Goal: Obtain resource: Download file/media

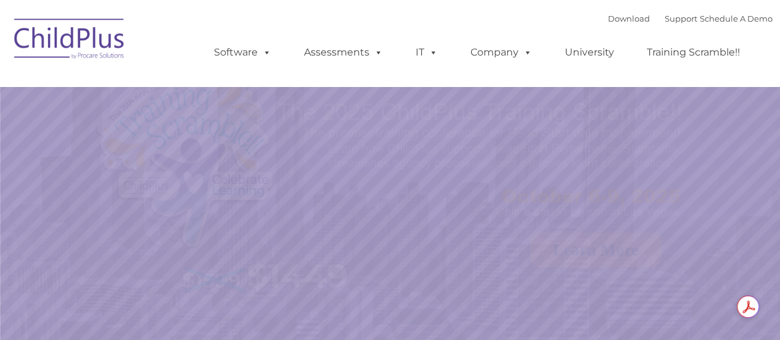
select select "MEDIUM"
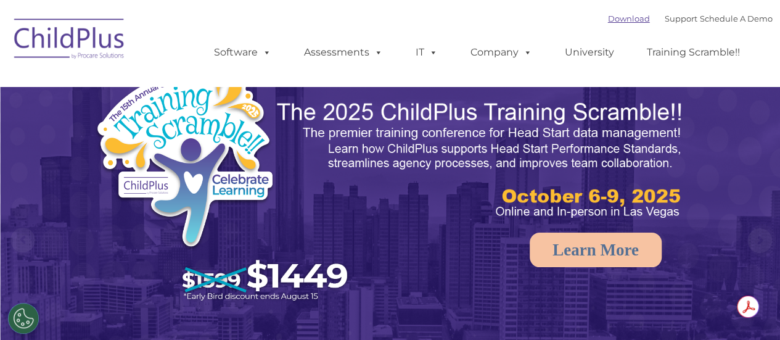
click at [608, 15] on link "Download" at bounding box center [629, 19] width 42 height 10
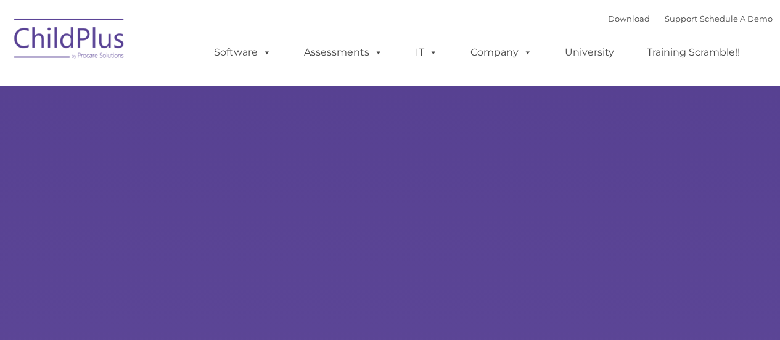
type input ""
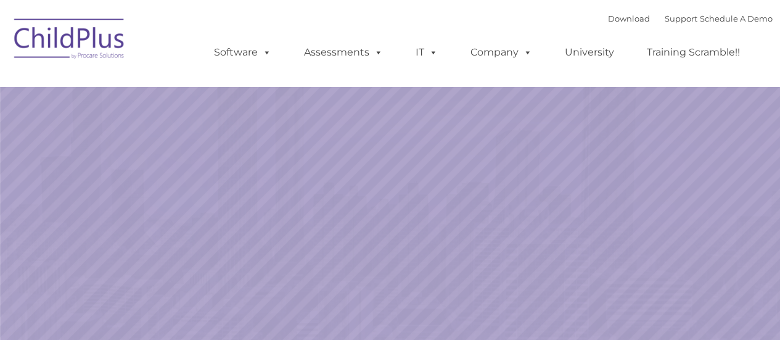
select select "MEDIUM"
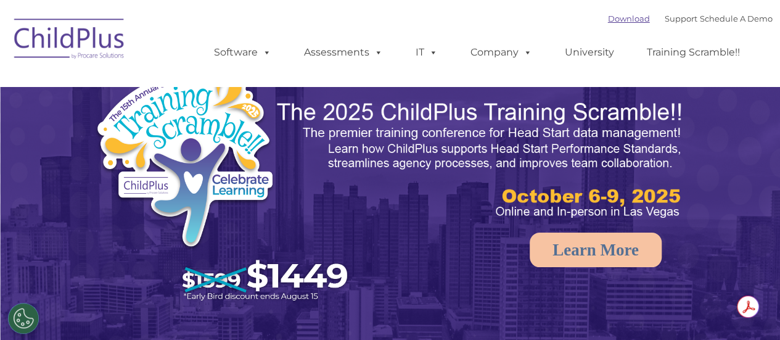
click at [608, 21] on link "Download" at bounding box center [629, 19] width 42 height 10
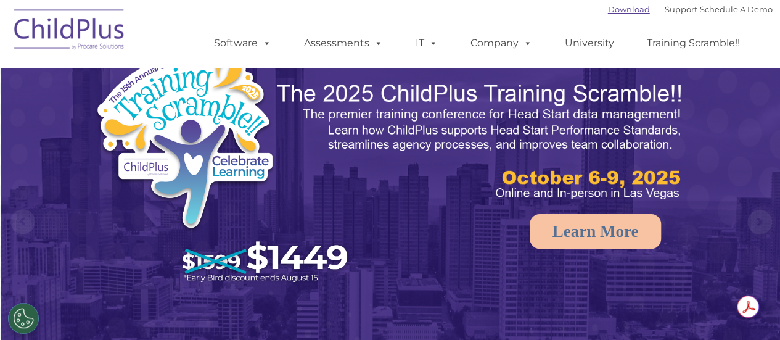
click at [608, 7] on link "Download" at bounding box center [629, 9] width 42 height 10
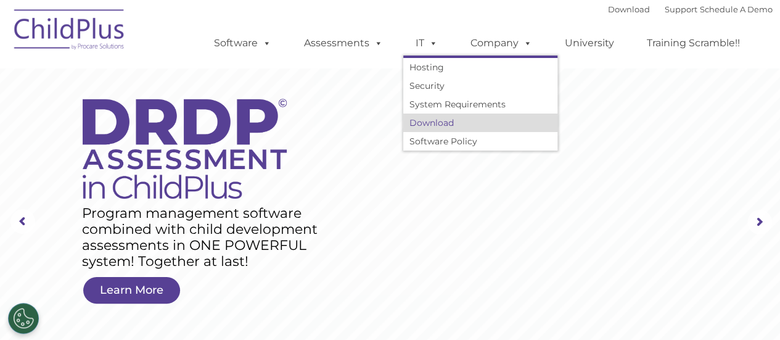
click at [440, 126] on link "Download" at bounding box center [480, 122] width 154 height 18
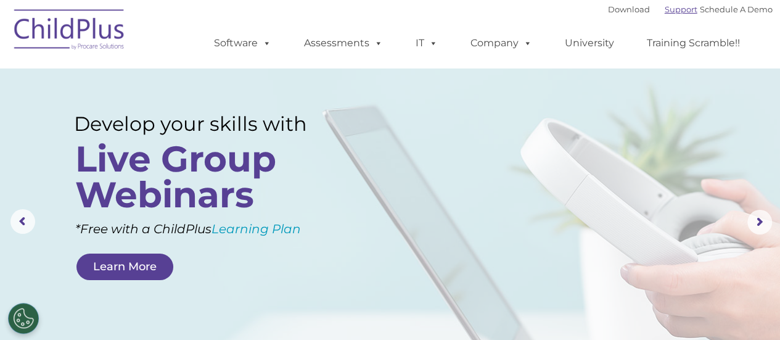
click at [666, 8] on link "Support" at bounding box center [680, 9] width 33 height 10
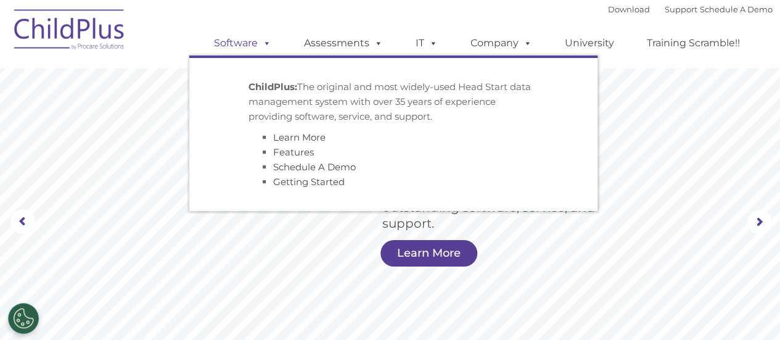
click at [271, 44] on span at bounding box center [265, 43] width 14 height 12
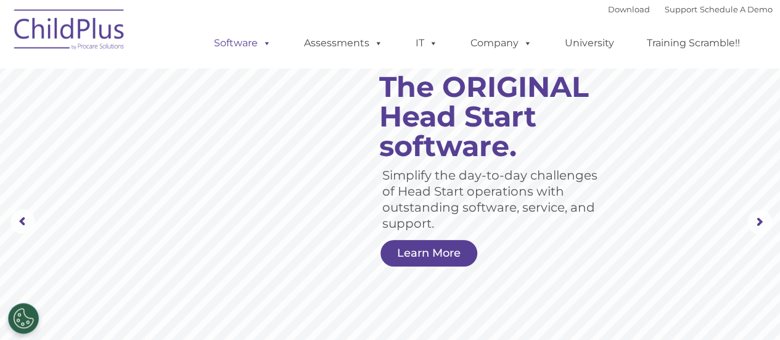
click at [271, 44] on span at bounding box center [265, 43] width 14 height 12
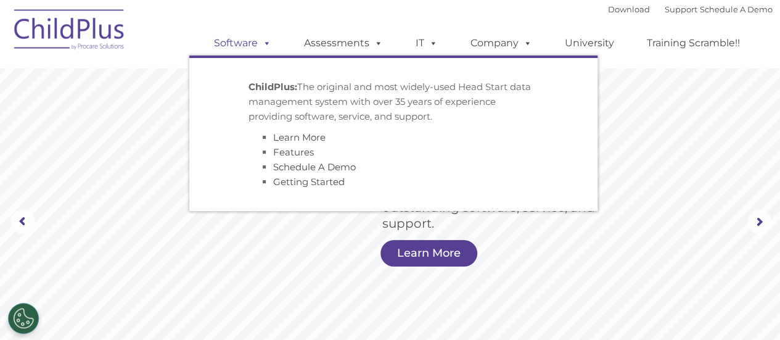
click at [267, 44] on span at bounding box center [265, 43] width 14 height 12
click at [322, 186] on link "Getting Started" at bounding box center [308, 182] width 71 height 12
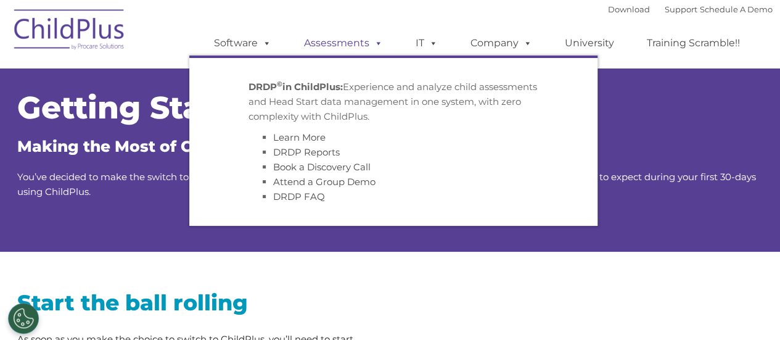
click at [381, 45] on span at bounding box center [376, 43] width 14 height 12
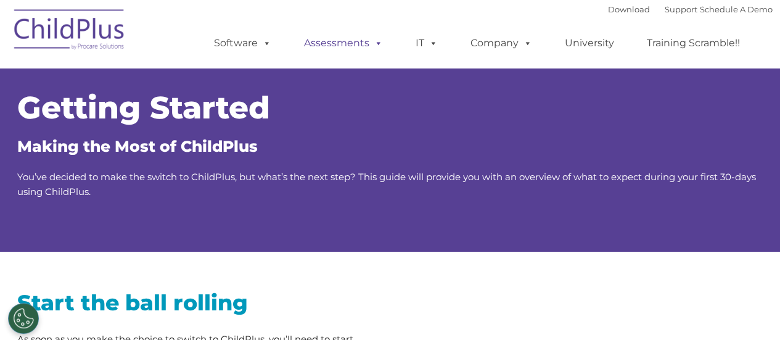
click at [381, 45] on span at bounding box center [376, 43] width 14 height 12
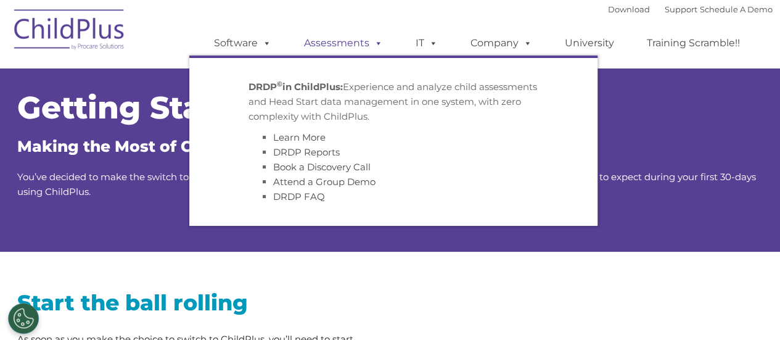
click at [378, 45] on span at bounding box center [376, 43] width 14 height 12
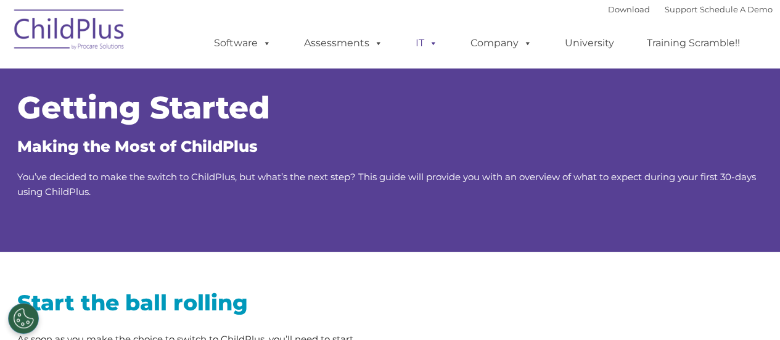
click at [442, 45] on link "IT" at bounding box center [426, 43] width 47 height 25
click at [666, 118] on h1 "Getting Started" at bounding box center [390, 107] width 746 height 31
click at [481, 42] on link "Company" at bounding box center [501, 43] width 86 height 25
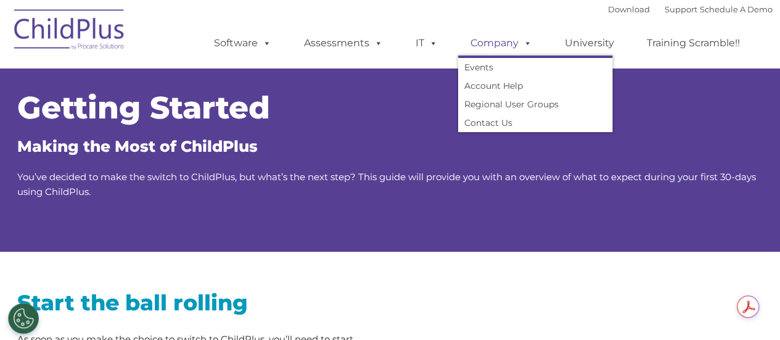
click at [481, 42] on link "Company" at bounding box center [501, 43] width 86 height 25
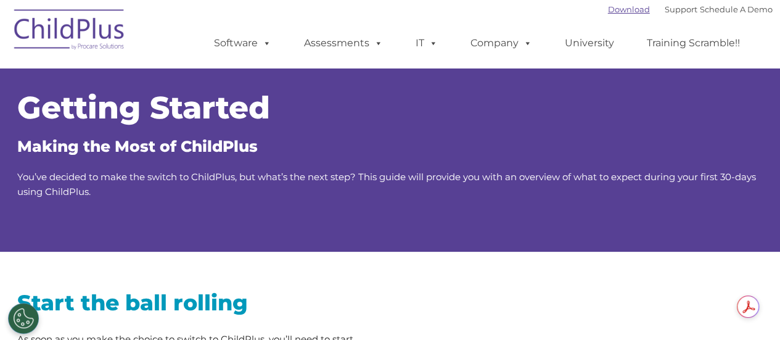
click at [614, 12] on link "Download" at bounding box center [629, 9] width 42 height 10
